Goal: Transaction & Acquisition: Book appointment/travel/reservation

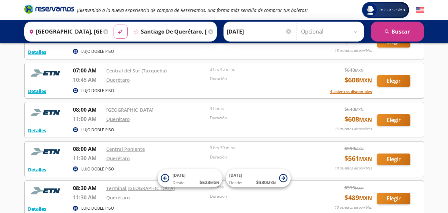
scroll to position [133, 0]
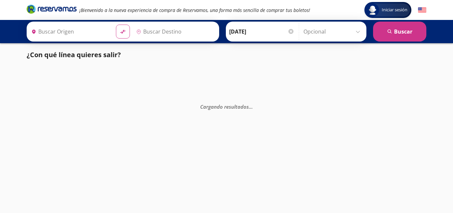
type input "[GEOGRAPHIC_DATA], [GEOGRAPHIC_DATA]"
type input "Santiago de Querétaro, [GEOGRAPHIC_DATA]"
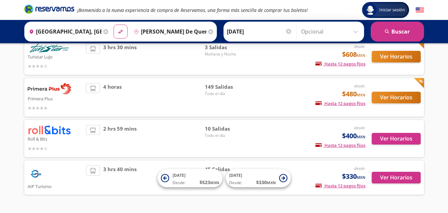
scroll to position [80, 0]
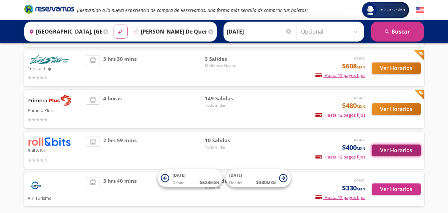
click at [389, 151] on button "Ver Horarios" at bounding box center [395, 151] width 49 height 12
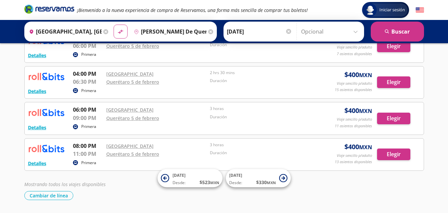
scroll to position [287, 0]
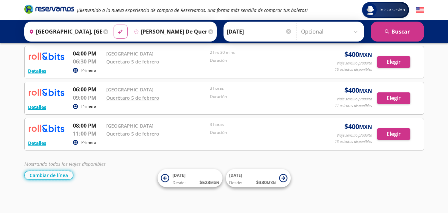
click at [61, 177] on button "Cambiar de línea" at bounding box center [48, 175] width 49 height 9
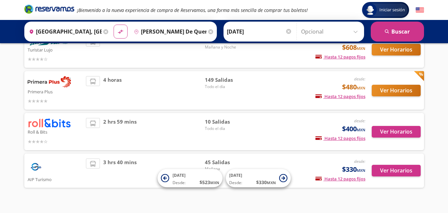
scroll to position [113, 0]
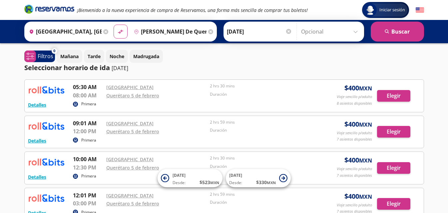
scroll to position [80, 0]
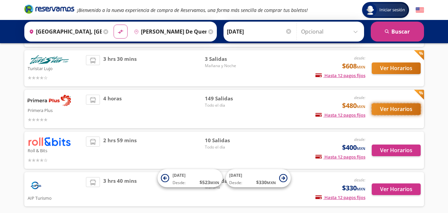
click at [397, 109] on button "Ver Horarios" at bounding box center [395, 109] width 49 height 12
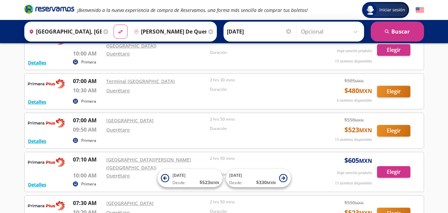
scroll to position [765, 0]
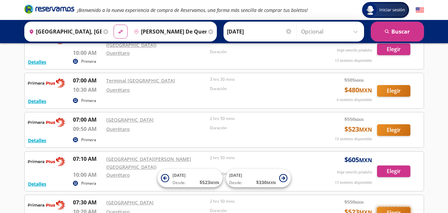
click at [393, 207] on button "Elegir" at bounding box center [393, 213] width 33 height 12
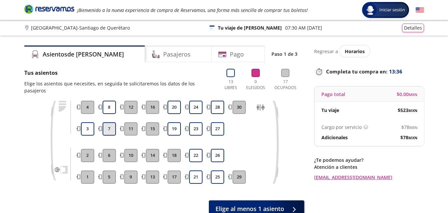
click at [112, 122] on button "7" at bounding box center [108, 128] width 13 height 13
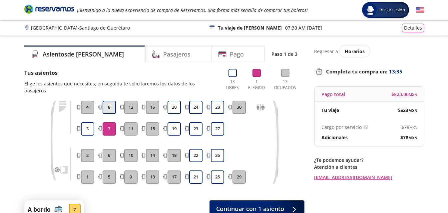
click at [110, 101] on button "8" at bounding box center [108, 107] width 13 height 13
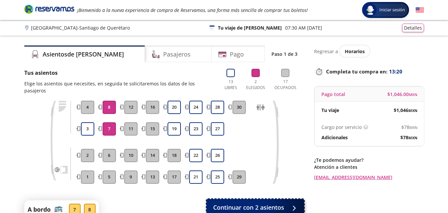
click at [273, 203] on span "Continuar con 2 asientos" at bounding box center [248, 207] width 71 height 9
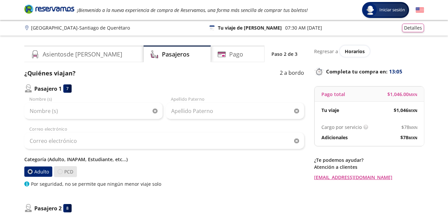
click at [60, 173] on div at bounding box center [60, 171] width 5 height 5
click at [60, 173] on input "PCD" at bounding box center [60, 172] width 4 height 4
radio input "true"
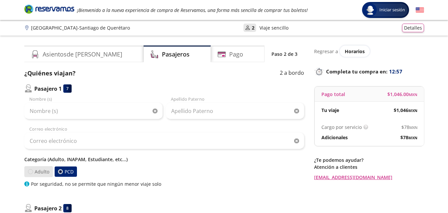
click at [31, 172] on div at bounding box center [30, 171] width 5 height 5
click at [31, 172] on input "Adulto" at bounding box center [30, 172] width 4 height 4
radio input "true"
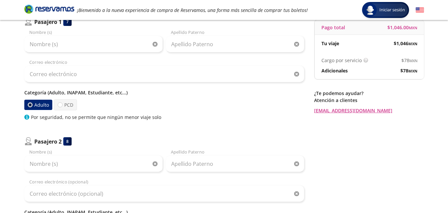
scroll to position [67, 0]
click at [60, 105] on div at bounding box center [59, 105] width 5 height 5
click at [60, 105] on input "PCD" at bounding box center [60, 105] width 4 height 4
radio input "true"
radio input "false"
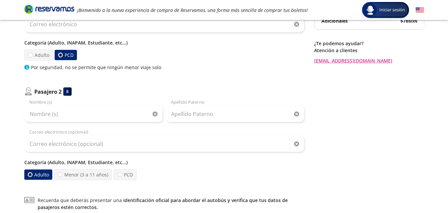
scroll to position [133, 0]
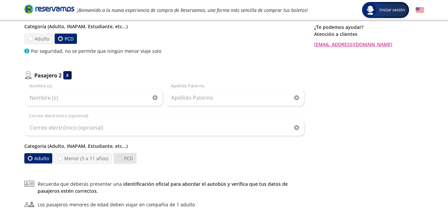
click at [120, 160] on div at bounding box center [119, 158] width 5 height 5
click at [120, 160] on input "PCD" at bounding box center [119, 158] width 4 height 4
radio input "true"
radio input "false"
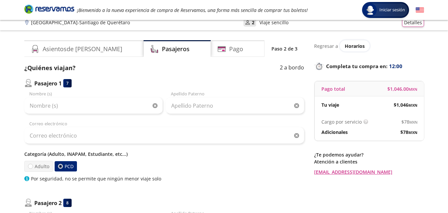
scroll to position [0, 0]
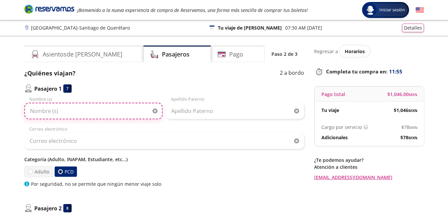
click at [48, 112] on input "Nombre (s)" at bounding box center [93, 111] width 138 height 17
type input "Salvador"
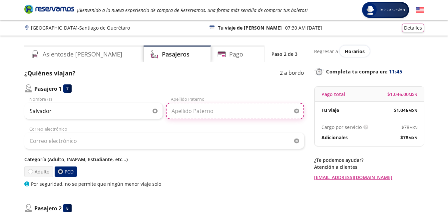
click at [190, 111] on input "Apellido Paterno" at bounding box center [235, 111] width 138 height 17
type input "Barrera"
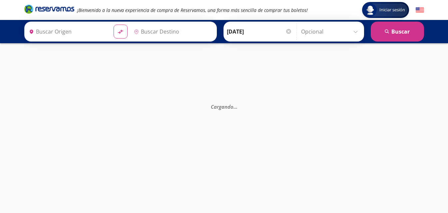
type input "[GEOGRAPHIC_DATA], [GEOGRAPHIC_DATA]"
type input "Santiago de Querétaro, [GEOGRAPHIC_DATA]"
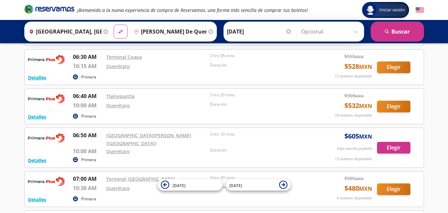
scroll to position [732, 0]
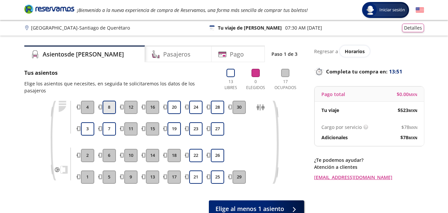
click at [109, 102] on button "8" at bounding box center [108, 107] width 13 height 13
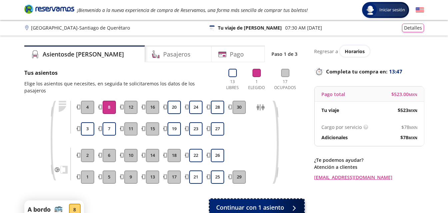
click at [260, 203] on span "Continuar con 1 asiento" at bounding box center [250, 207] width 68 height 9
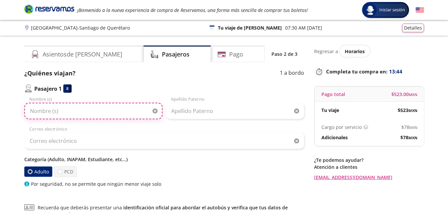
click at [33, 111] on input "Nombre (s)" at bounding box center [93, 111] width 138 height 17
type input "Salvador"
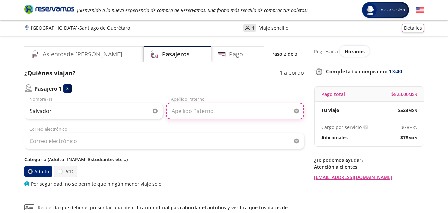
click at [197, 111] on input "Apellido Paterno" at bounding box center [235, 111] width 138 height 17
type input "Barrera"
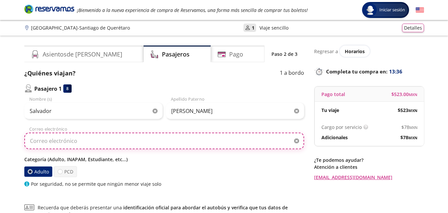
click at [45, 144] on input "Correo electrónico" at bounding box center [164, 141] width 280 height 17
type input "barre.conagua@gmail.com"
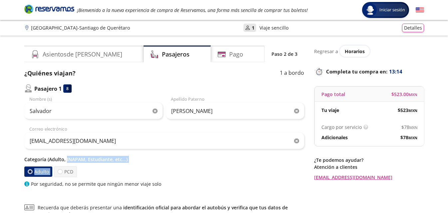
drag, startPoint x: 66, startPoint y: 160, endPoint x: 80, endPoint y: 165, distance: 15.1
click at [80, 165] on div "Categoría (Adulto, INAPAM, Estudiante, etc...) Adulto PCD Por seguridad, no se …" at bounding box center [164, 172] width 280 height 32
click at [153, 182] on p "Por seguridad, no se permite que ningún menor viaje solo" at bounding box center [96, 184] width 130 height 7
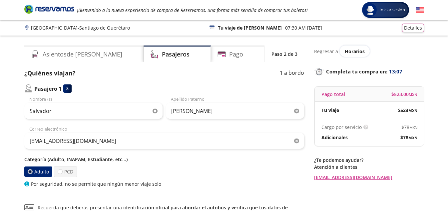
click at [39, 162] on p "Categoría (Adulto, INAPAM, Estudiante, etc...)" at bounding box center [164, 159] width 280 height 7
click at [39, 160] on p "Categoría (Adulto, INAPAM, Estudiante, etc...)" at bounding box center [164, 159] width 280 height 7
click at [58, 161] on p "Categoría (Adulto, INAPAM, Estudiante, etc...)" at bounding box center [164, 159] width 280 height 7
click at [70, 174] on label "PCD" at bounding box center [65, 171] width 23 height 11
click at [62, 174] on input "PCD" at bounding box center [60, 172] width 4 height 4
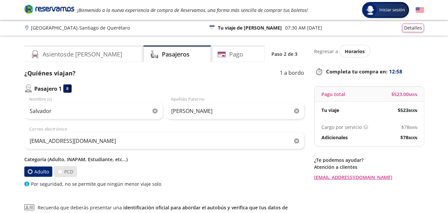
radio input "true"
radio input "false"
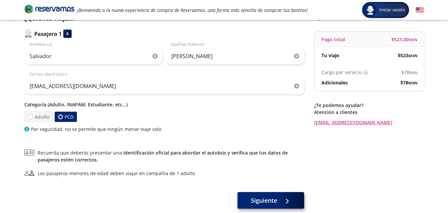
scroll to position [67, 0]
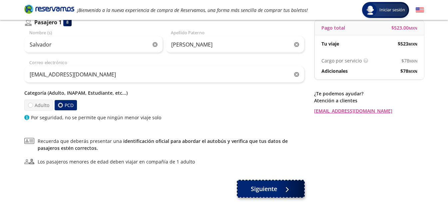
click at [272, 190] on span "Siguiente" at bounding box center [264, 189] width 26 height 9
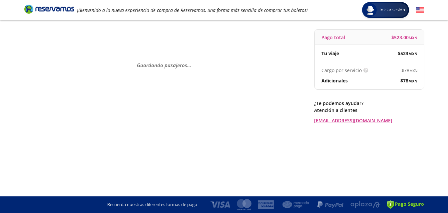
scroll to position [0, 0]
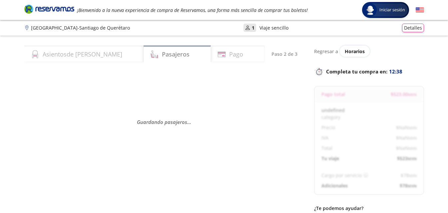
select select "MX"
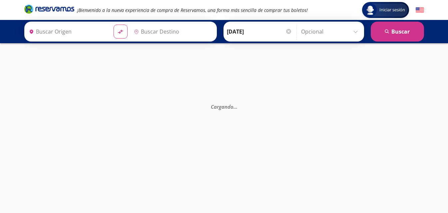
type input "[GEOGRAPHIC_DATA], [GEOGRAPHIC_DATA]"
type input "Santiago de Querétaro, [GEOGRAPHIC_DATA]"
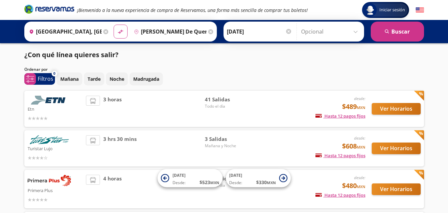
scroll to position [80, 0]
